Goal: Check status

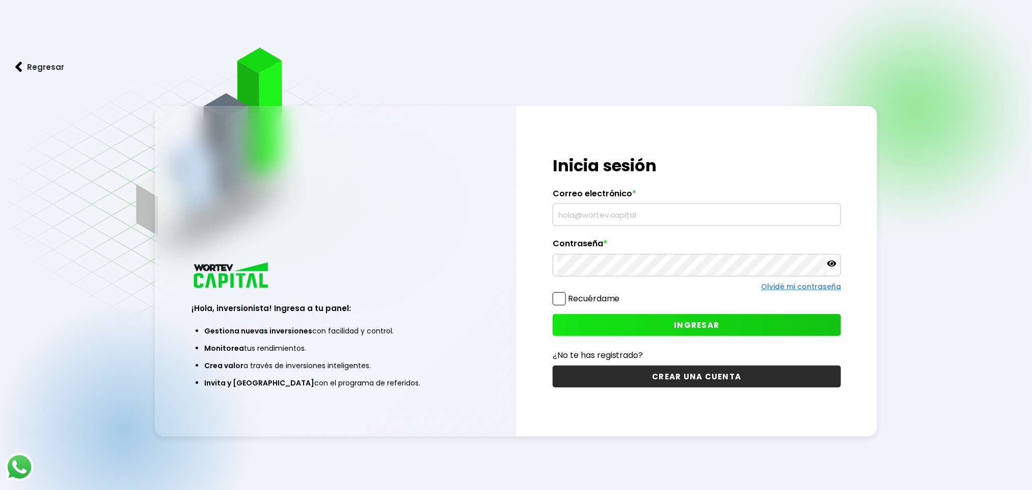
type input "[EMAIL_ADDRESS][DOMAIN_NAME]"
click at [753, 326] on button "INGRESAR" at bounding box center [697, 325] width 289 height 22
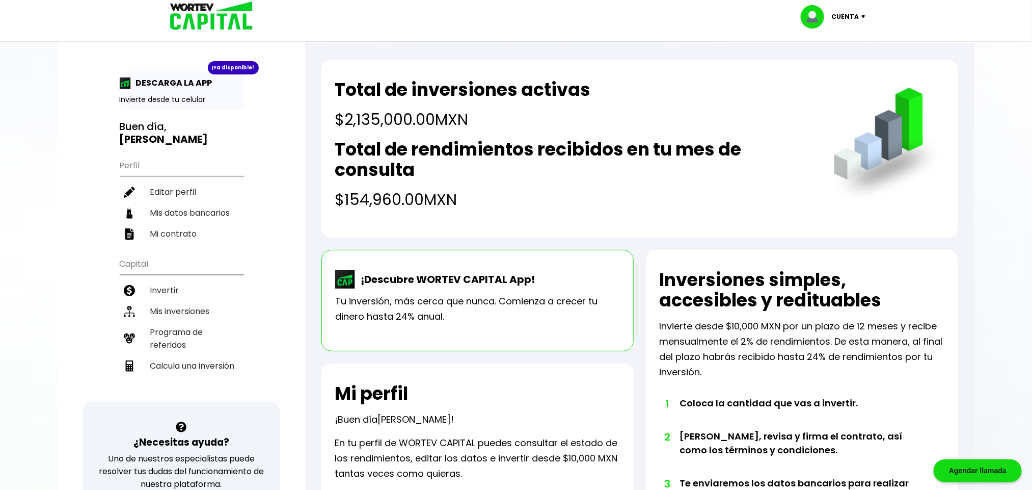
click at [187, 301] on li "Mis inversiones" at bounding box center [182, 311] width 124 height 21
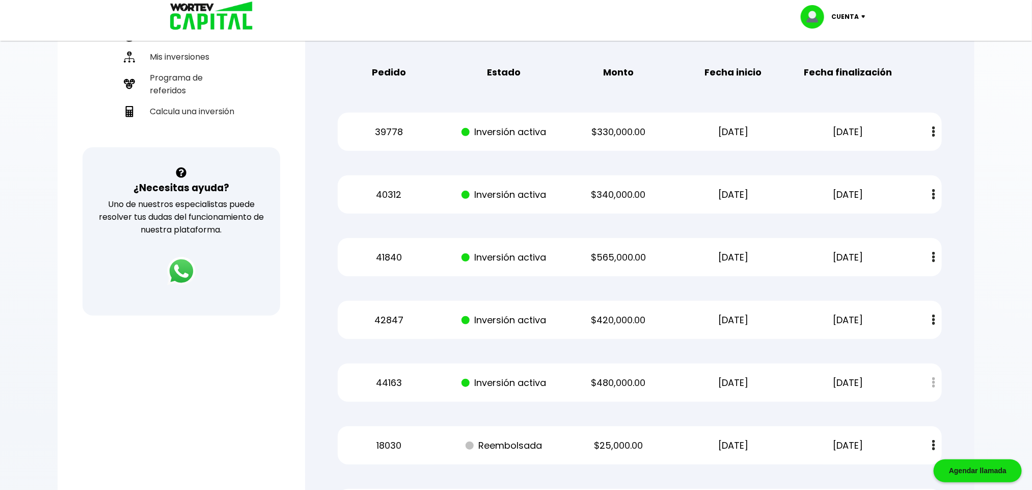
scroll to position [509, 0]
